Goal: Find specific page/section: Find specific page/section

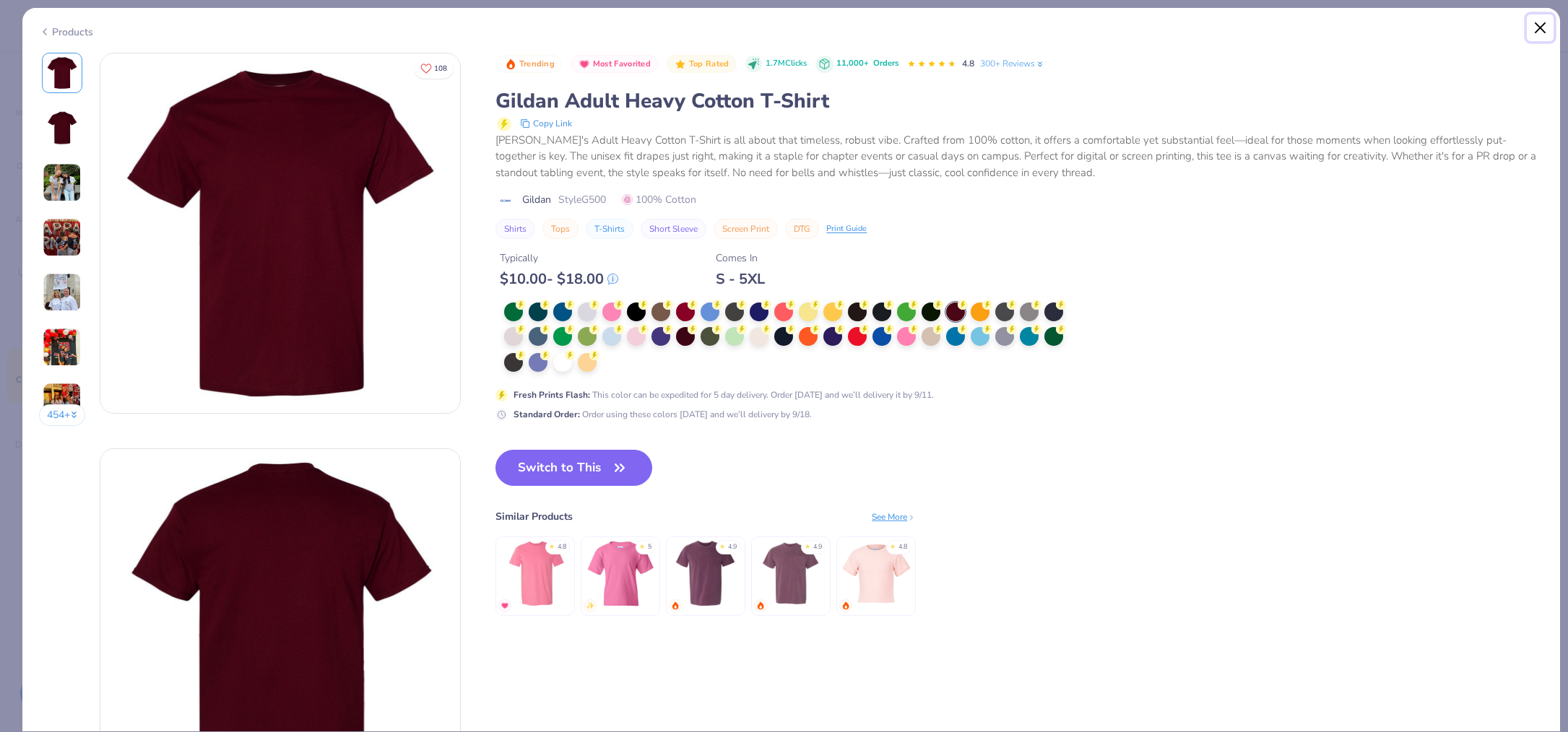
click at [1542, 25] on button "Close" at bounding box center [1540, 29] width 28 height 28
click at [1539, 22] on button "Close" at bounding box center [1540, 29] width 28 height 28
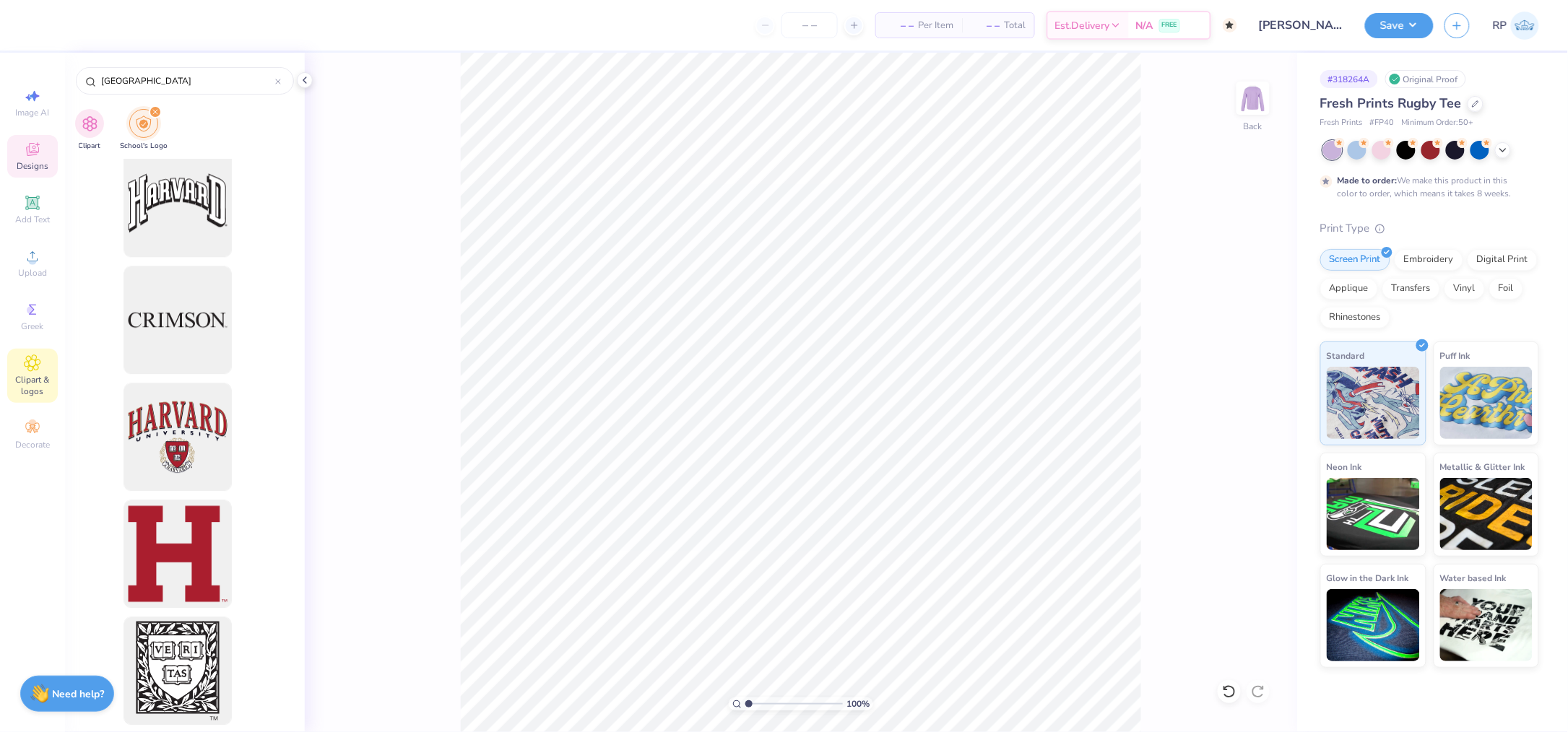
click at [34, 148] on icon at bounding box center [32, 149] width 17 height 17
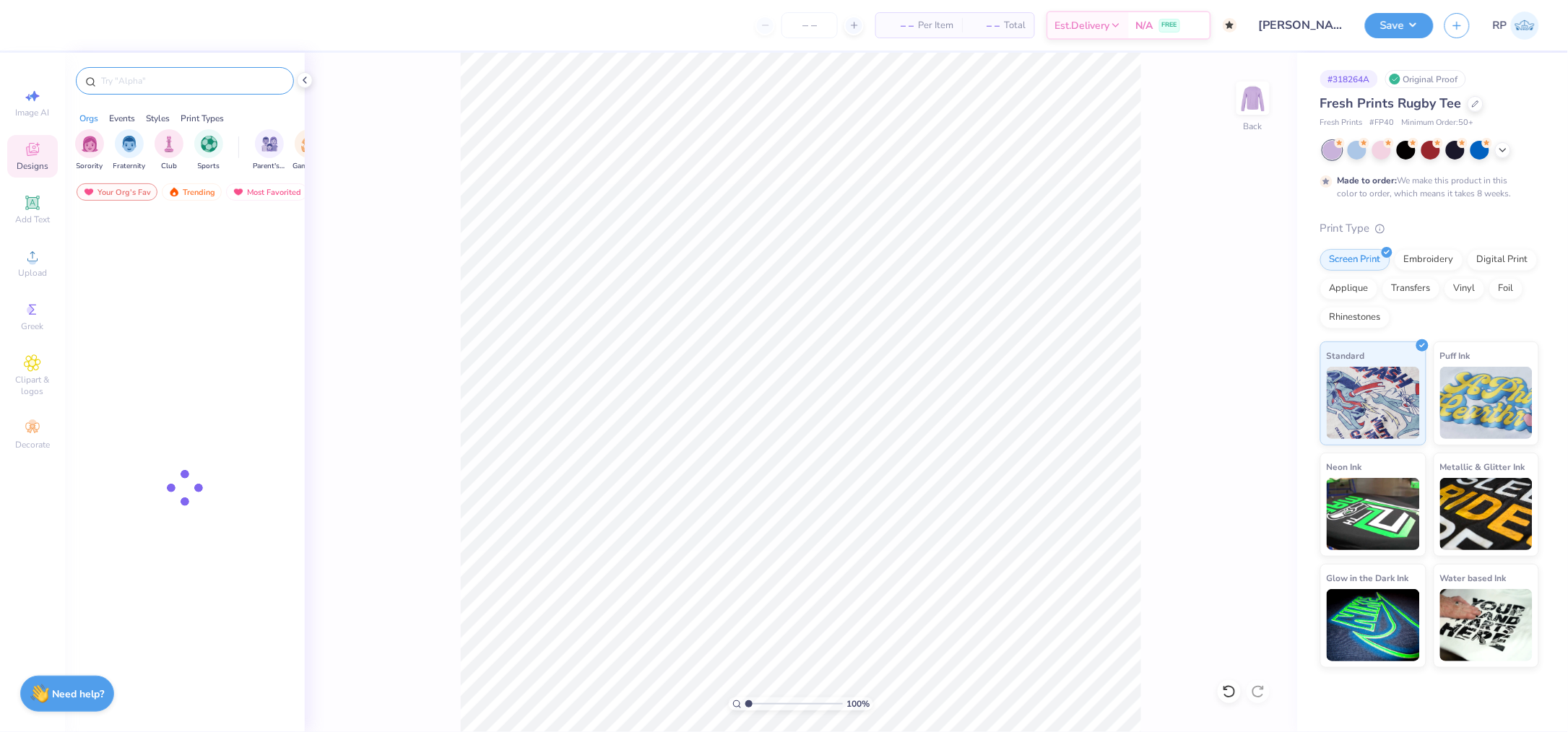
click at [224, 87] on div at bounding box center [185, 81] width 218 height 28
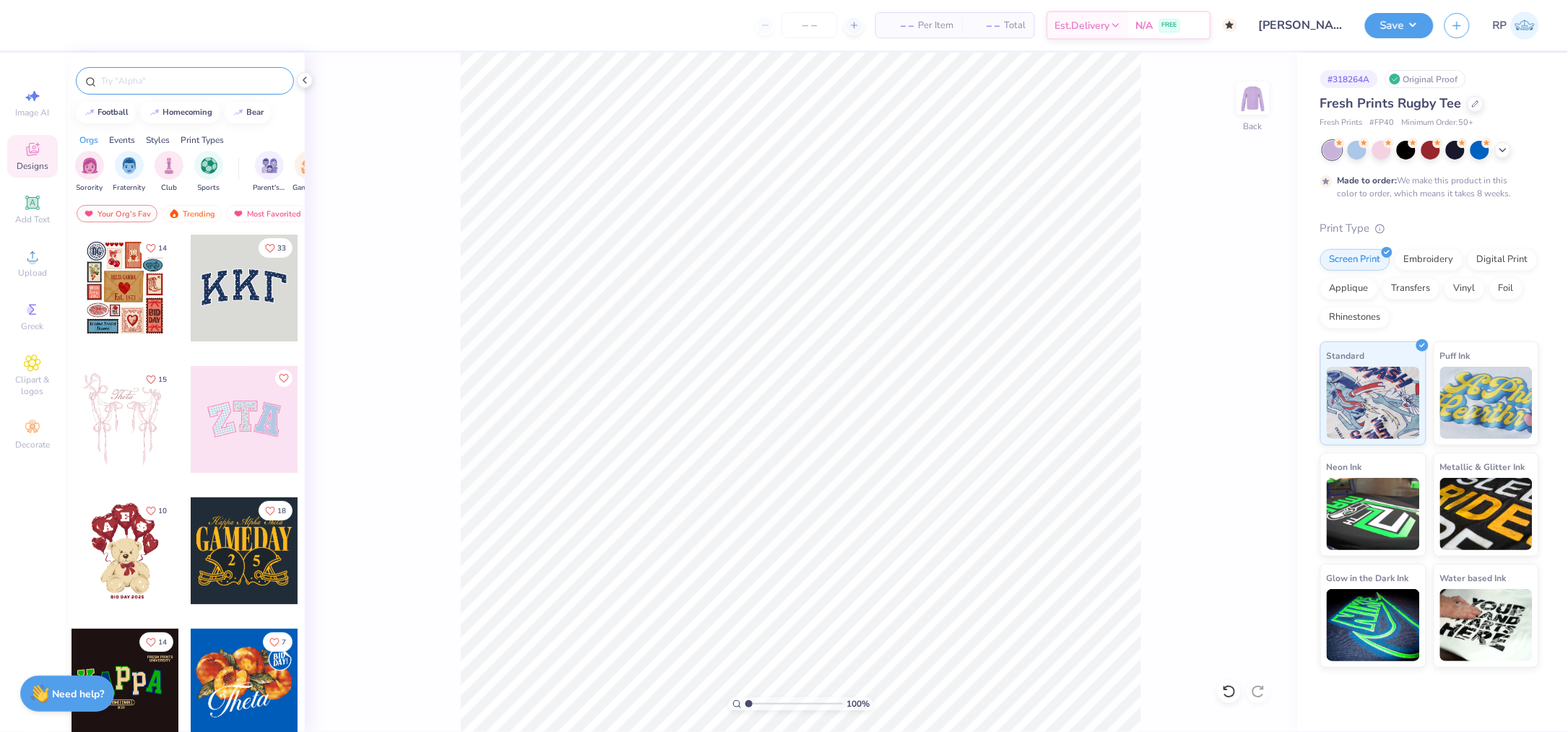
click at [186, 77] on input "text" at bounding box center [192, 81] width 185 height 15
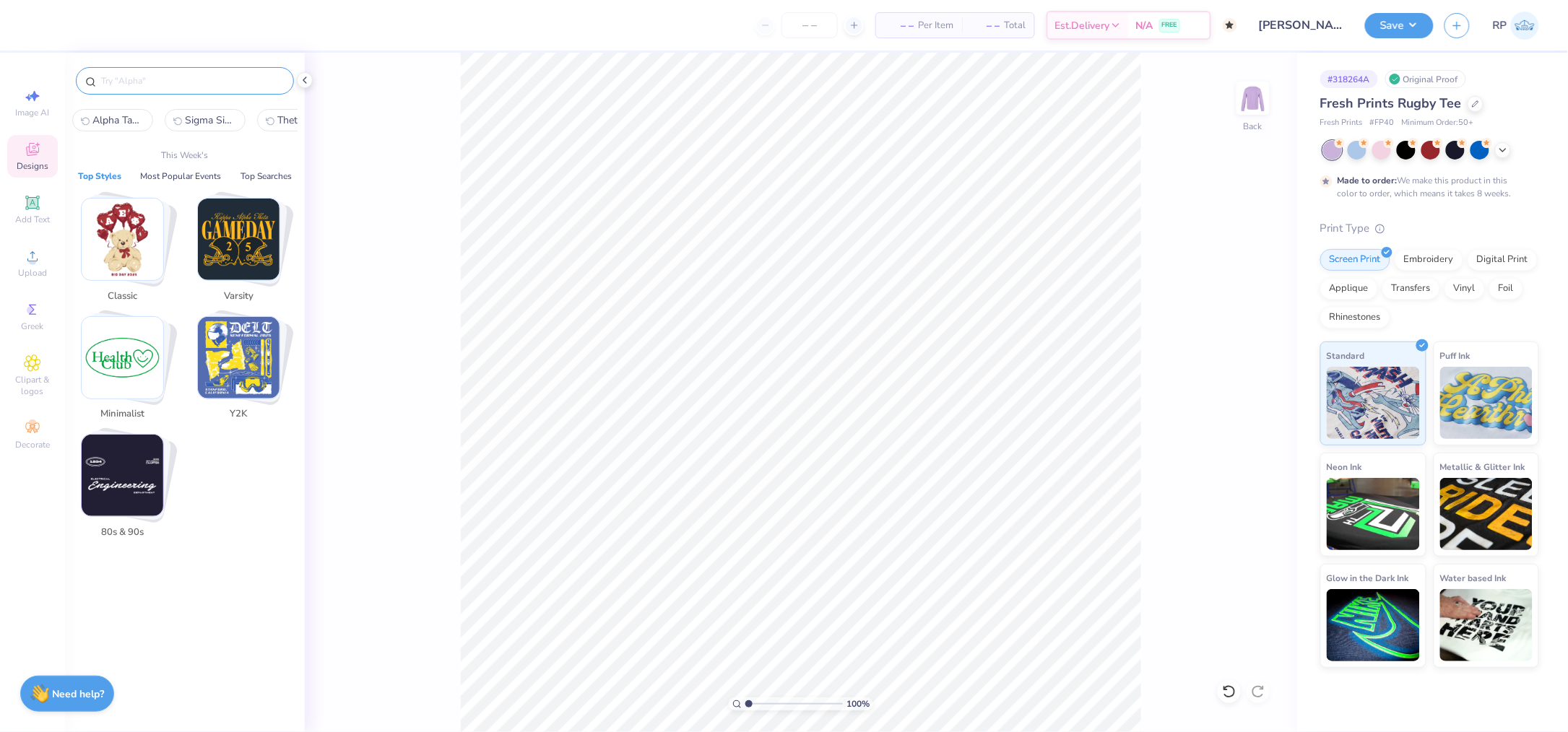
click at [186, 77] on input "text" at bounding box center [192, 81] width 185 height 15
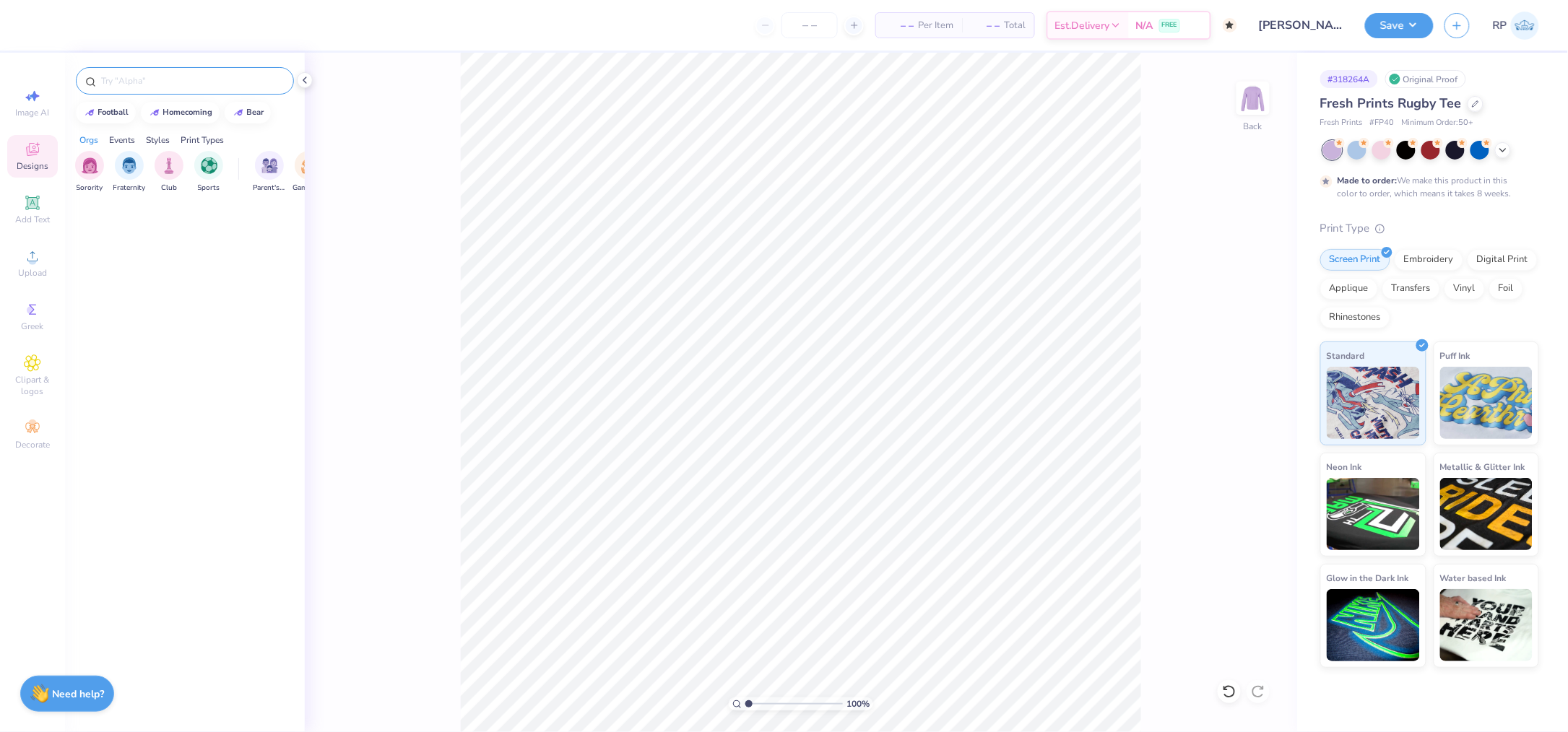
click at [187, 88] on div at bounding box center [185, 81] width 218 height 28
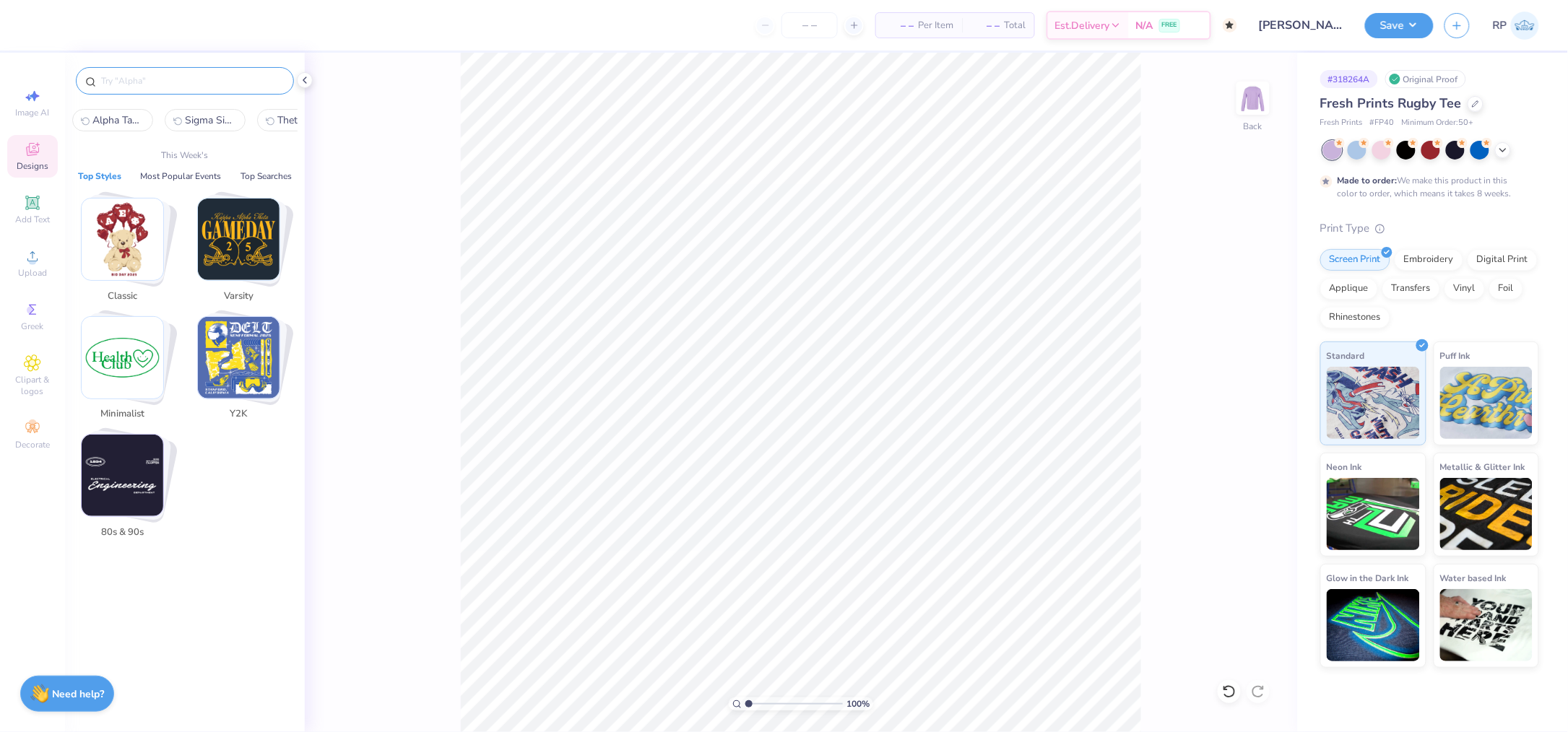
click at [191, 77] on input "text" at bounding box center [192, 81] width 185 height 15
paste input "Sigma Delta Tau Denim Stars Stitched Patch PR Hoodie"
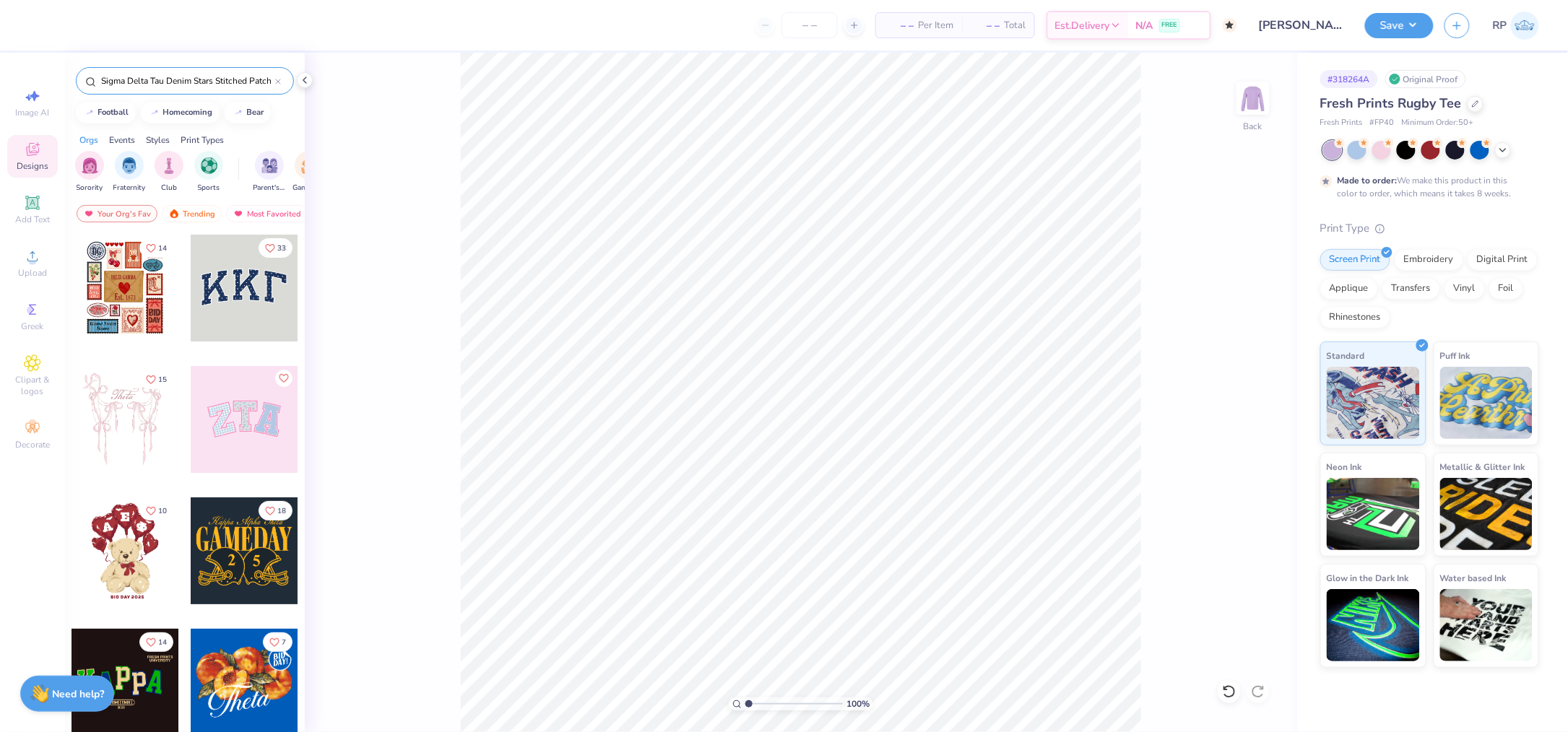
scroll to position [0, 44]
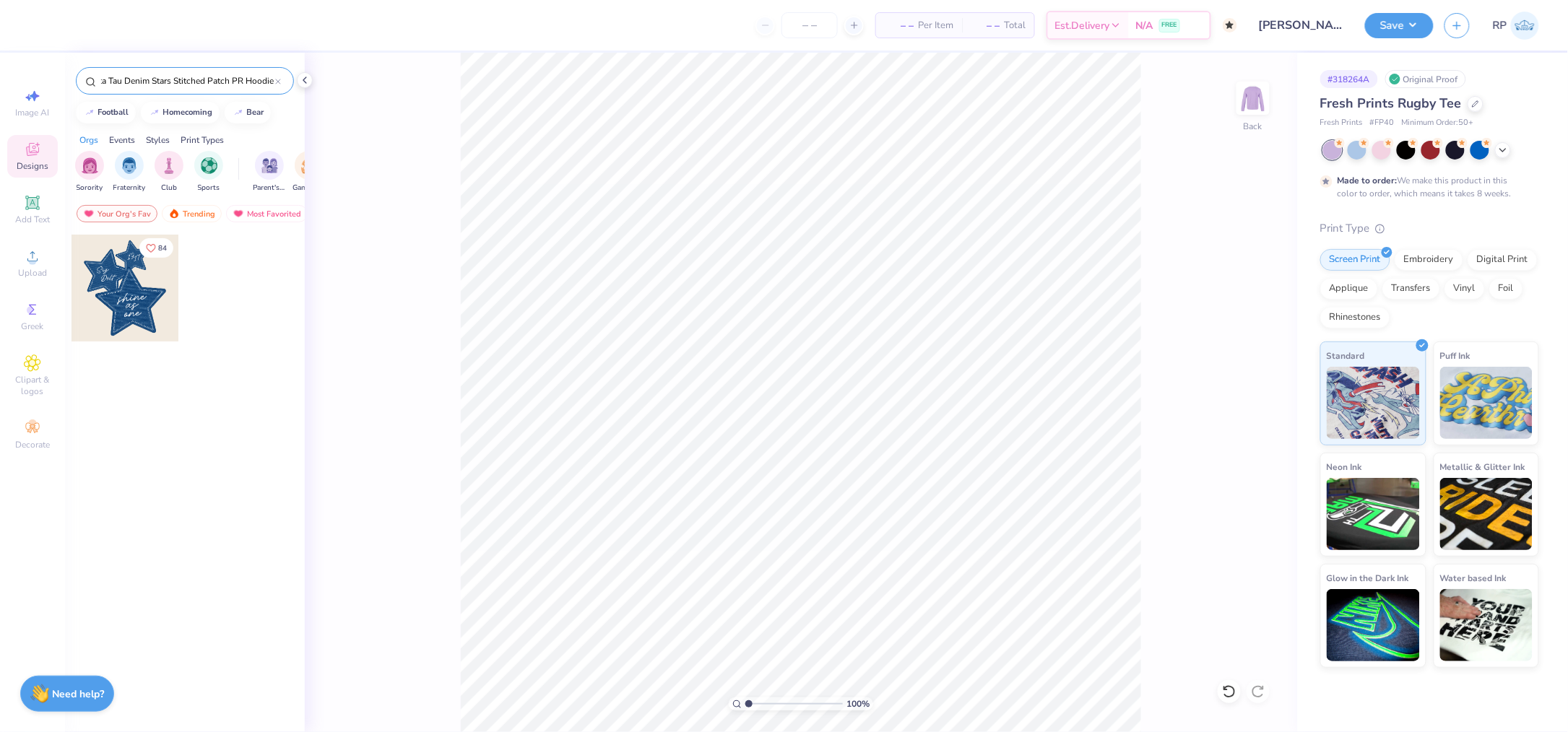
type input "Sigma Delta Tau Denim Stars Stitched Patch PR Hoodie"
